Goal: Task Accomplishment & Management: Manage account settings

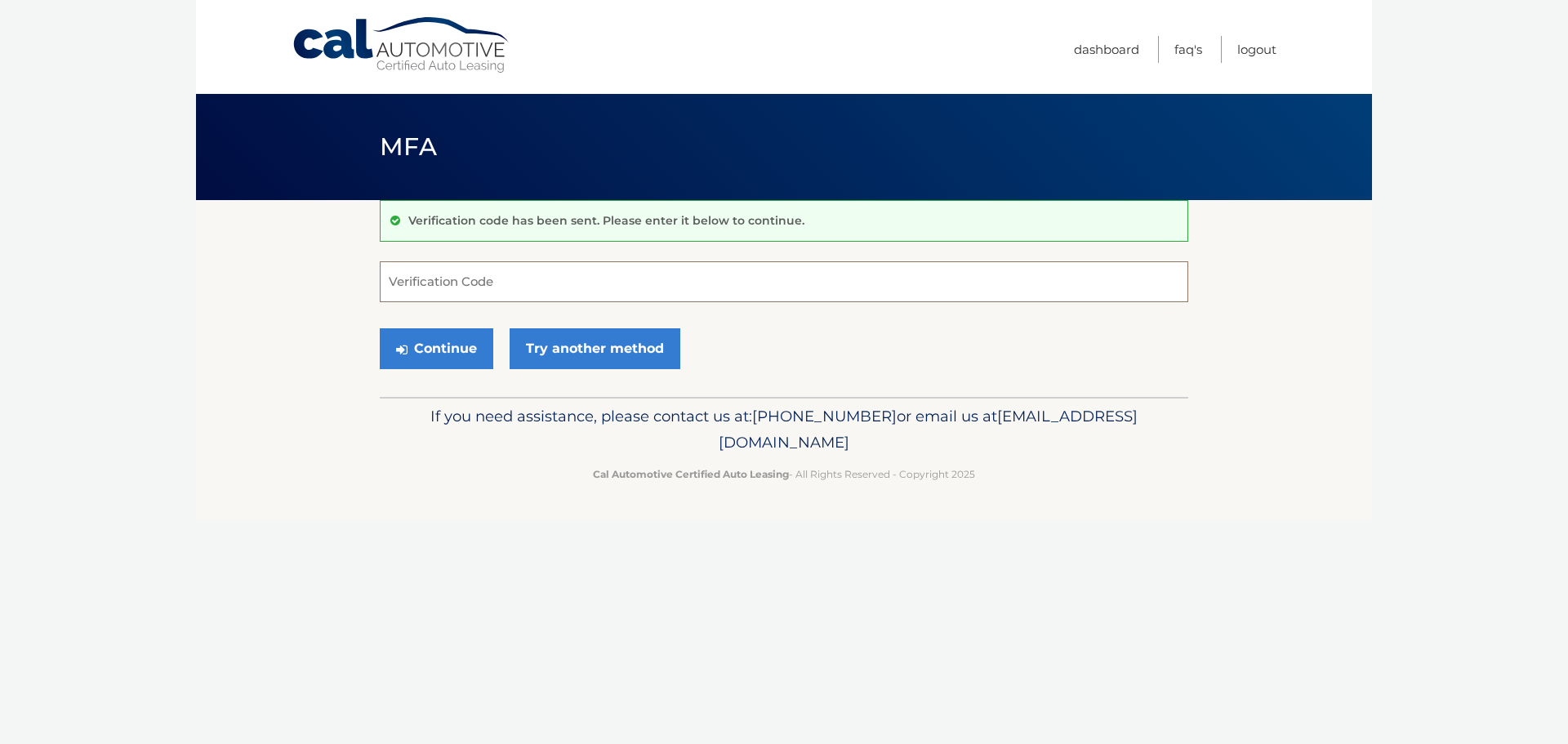
click at [551, 270] on input "Verification Code" at bounding box center [784, 282] width 808 height 41
type input "899573"
click at [438, 348] on button "Continue" at bounding box center [437, 348] width 114 height 41
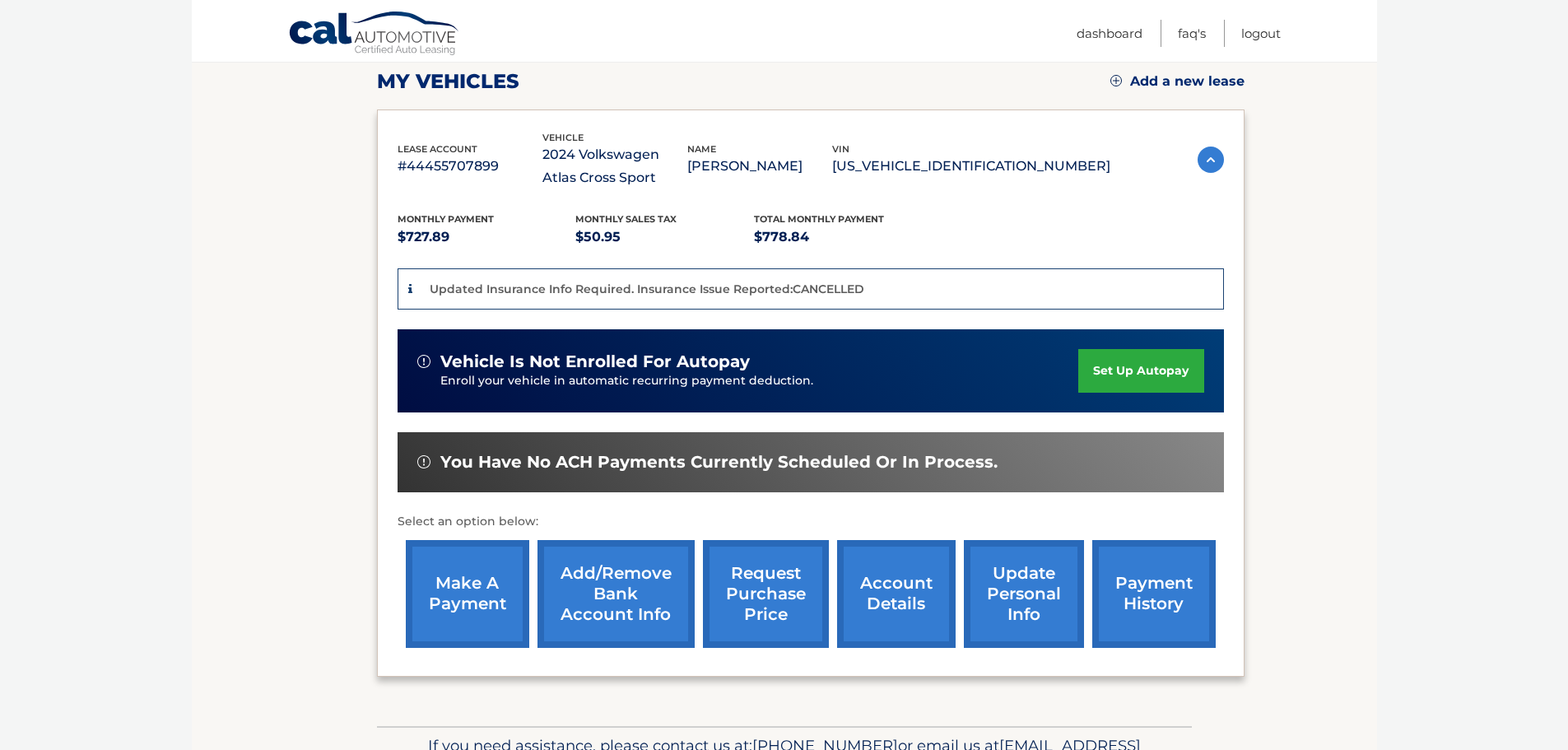
scroll to position [247, 0]
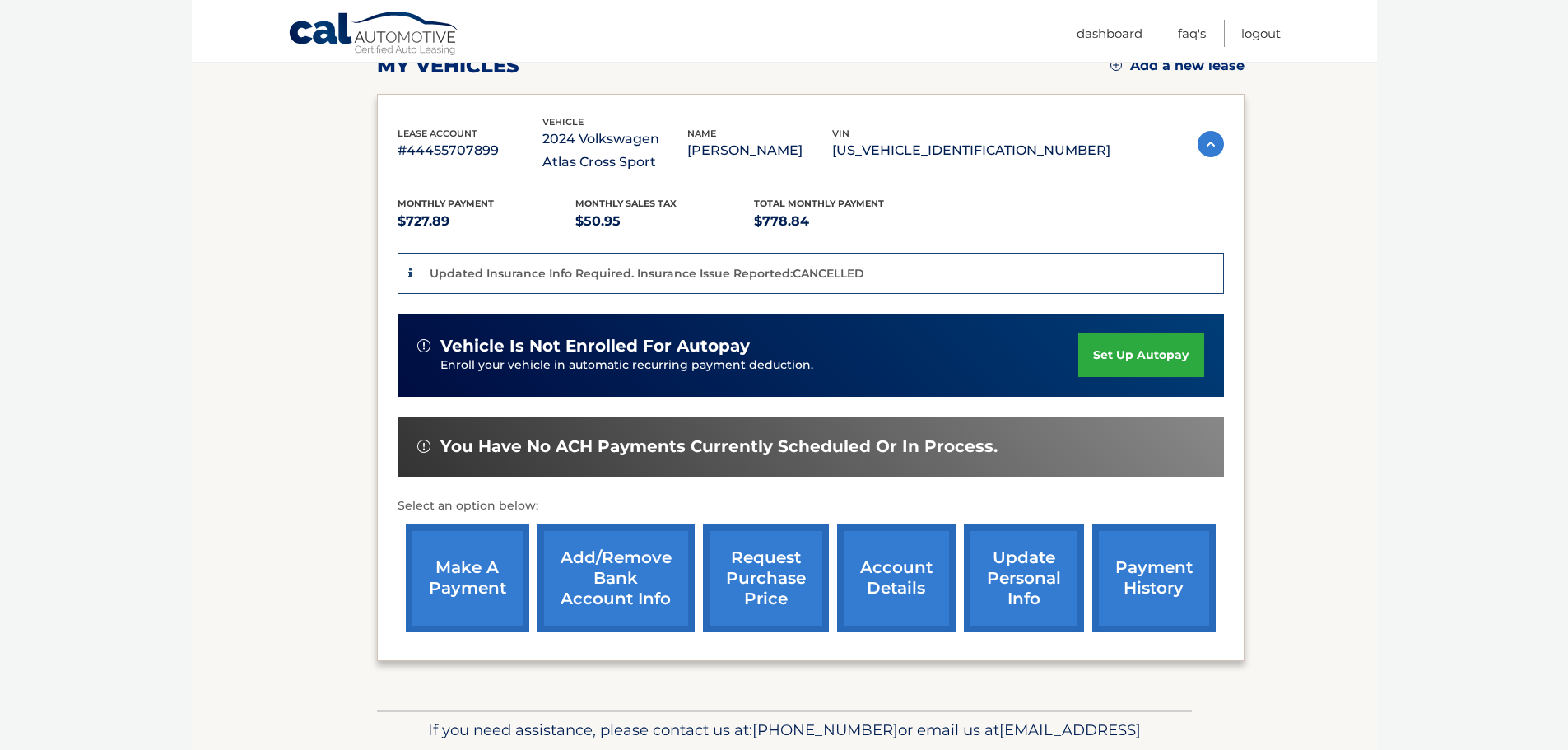
click at [470, 580] on link "make a payment" at bounding box center [468, 578] width 124 height 108
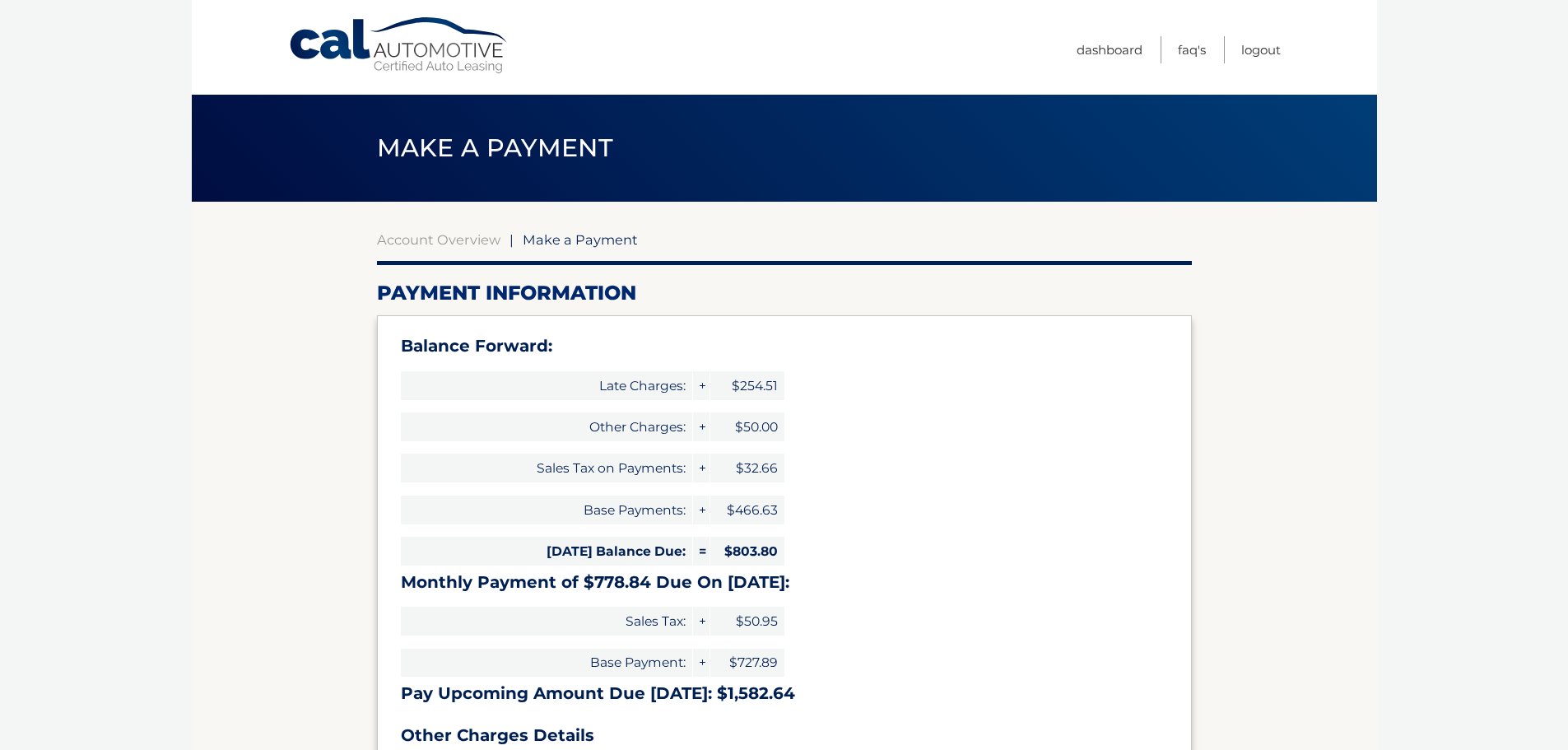
type input "1582.64"
select select "OTQwMzJkYzAtYzY4MC00NmUwLTg2ZGMtNjU5ZjNmOGFiMGRj"
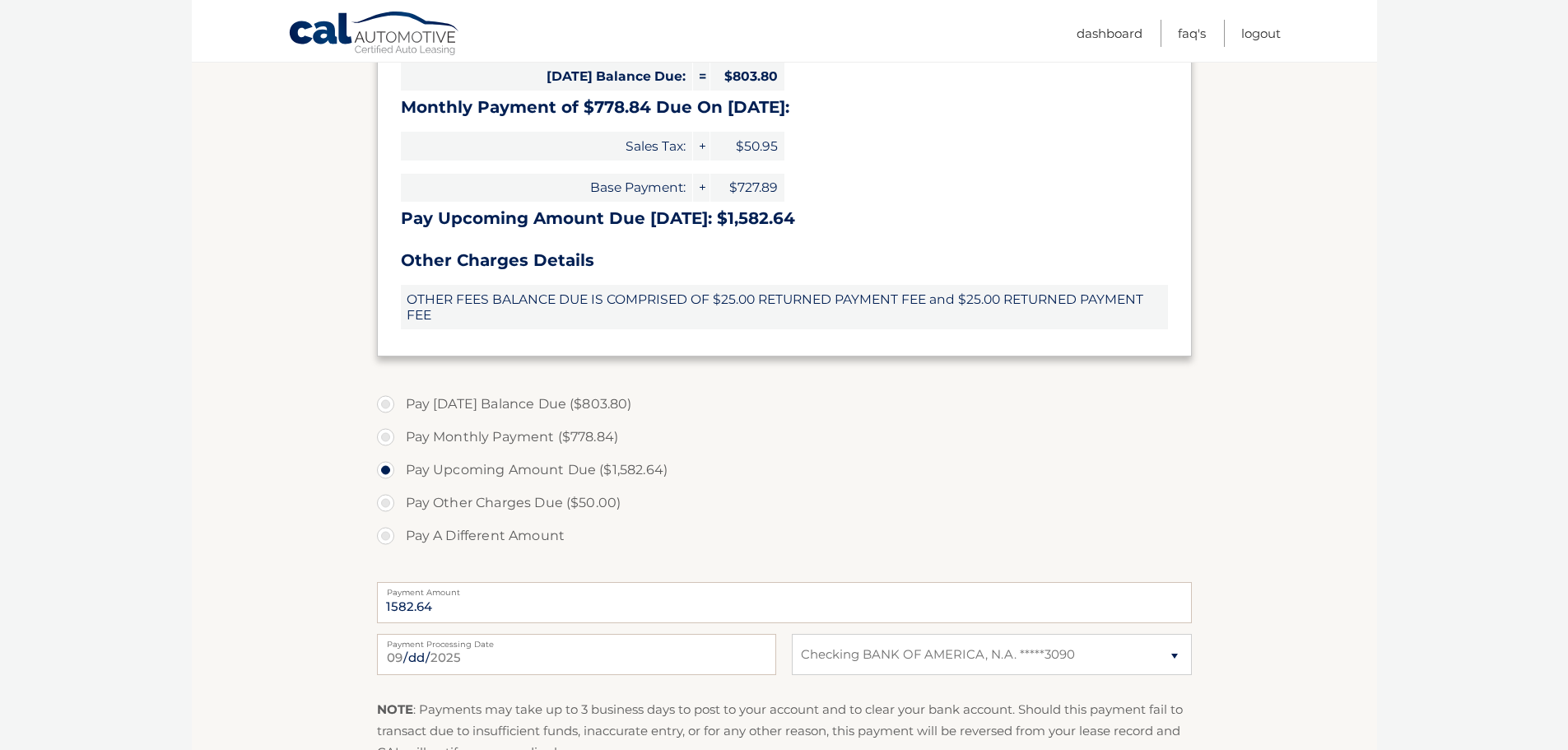
scroll to position [494, 0]
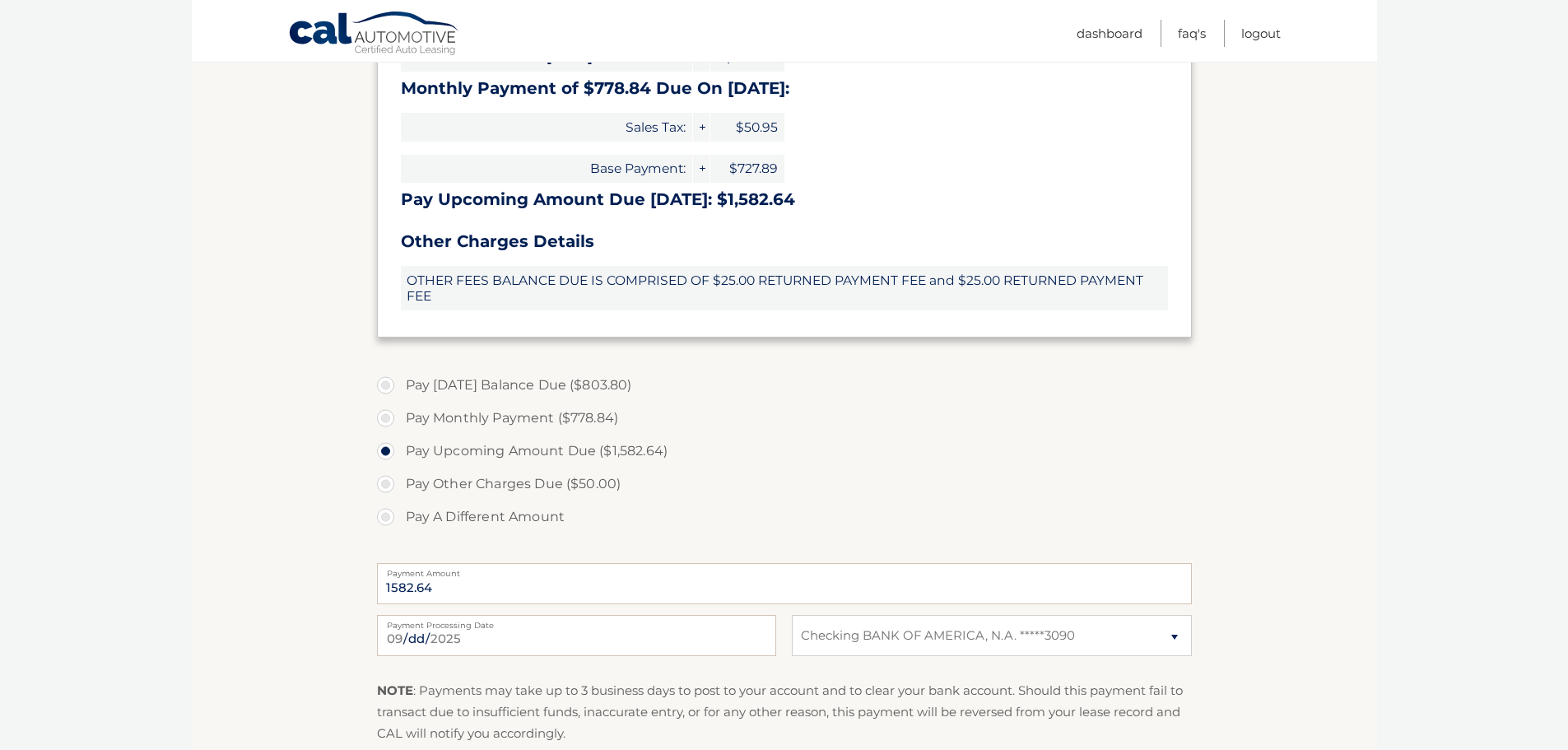
click at [387, 385] on label "Pay [DATE] Balance Due ($803.80)" at bounding box center [784, 384] width 814 height 33
click at [387, 385] on input "Pay [DATE] Balance Due ($803.80)" at bounding box center [392, 381] width 16 height 26
radio input "true"
type input "803.80"
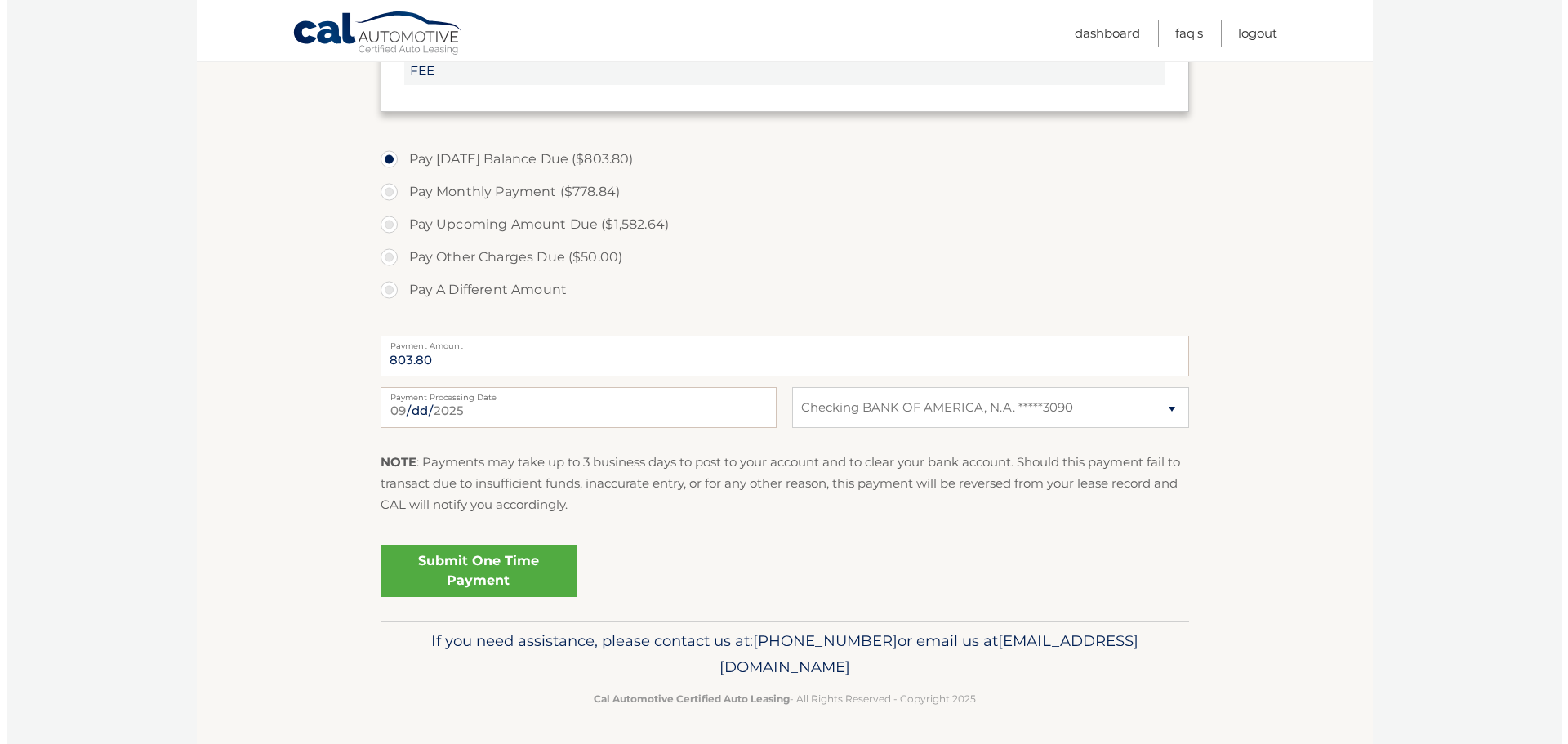
scroll to position [714, 0]
click at [459, 572] on link "Submit One Time Payment" at bounding box center [472, 570] width 196 height 52
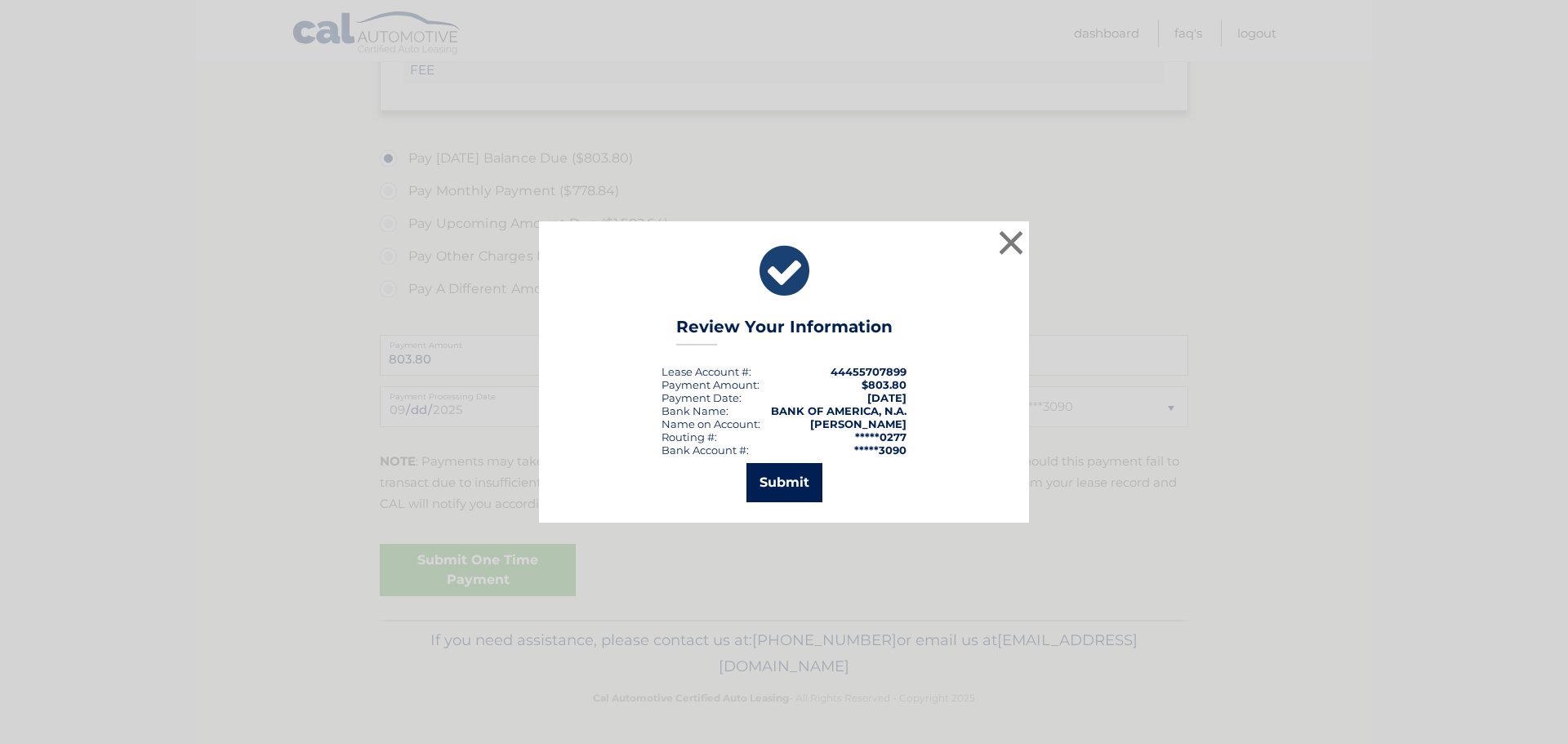
click at [793, 486] on button "Submit" at bounding box center [784, 483] width 76 height 39
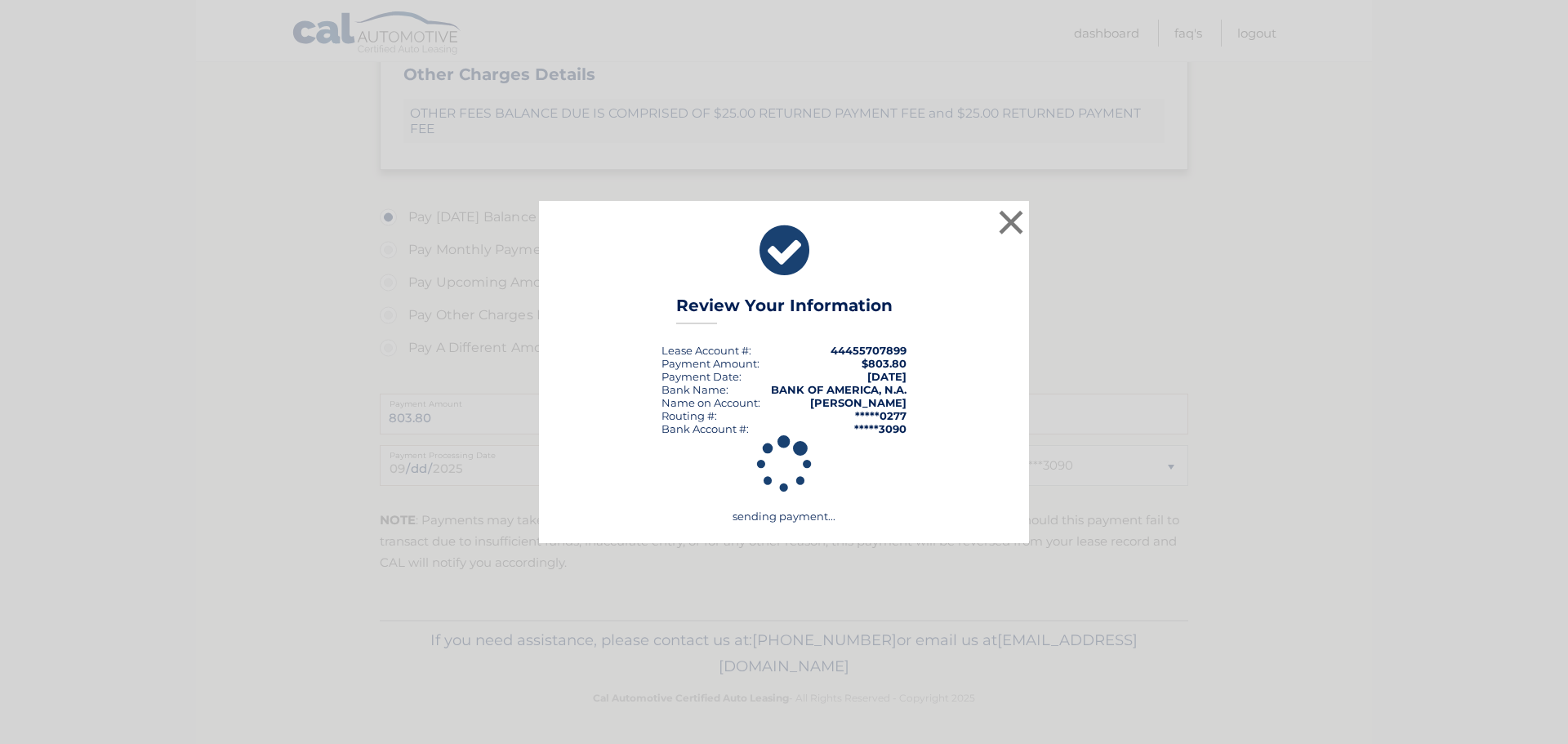
scroll to position [655, 0]
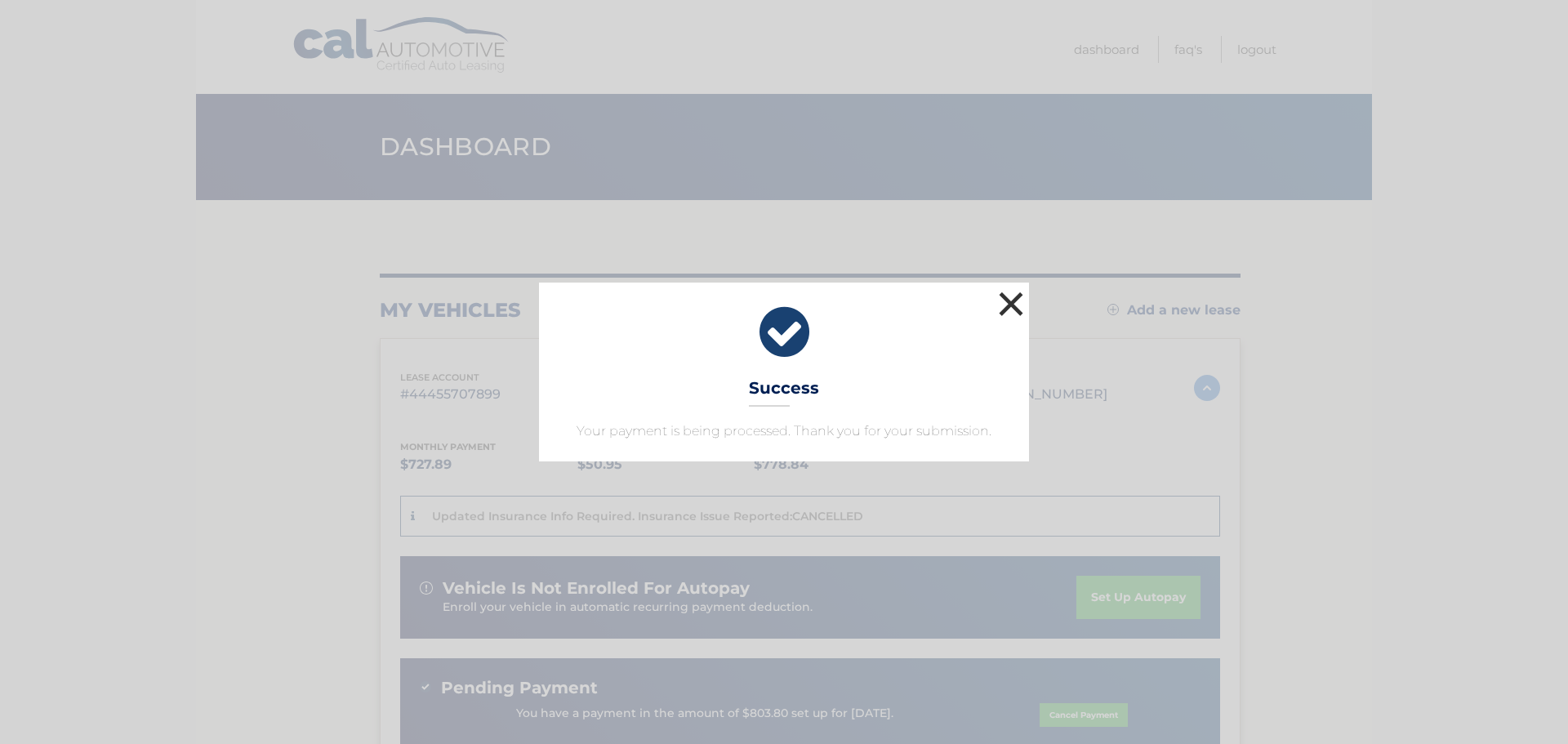
click at [1006, 306] on button "×" at bounding box center [1011, 303] width 33 height 33
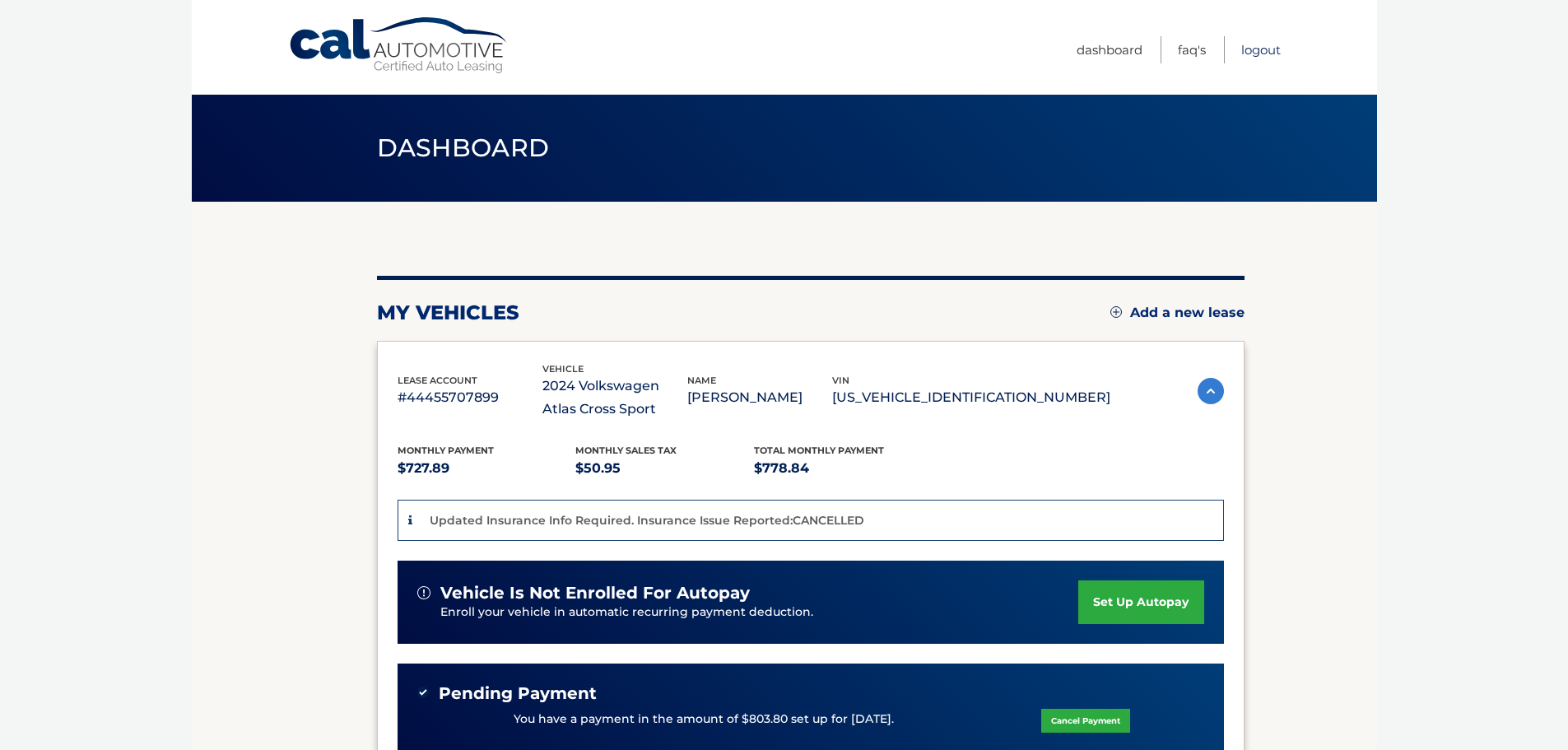
click at [1269, 51] on link "Logout" at bounding box center [1261, 49] width 39 height 27
